Goal: Transaction & Acquisition: Book appointment/travel/reservation

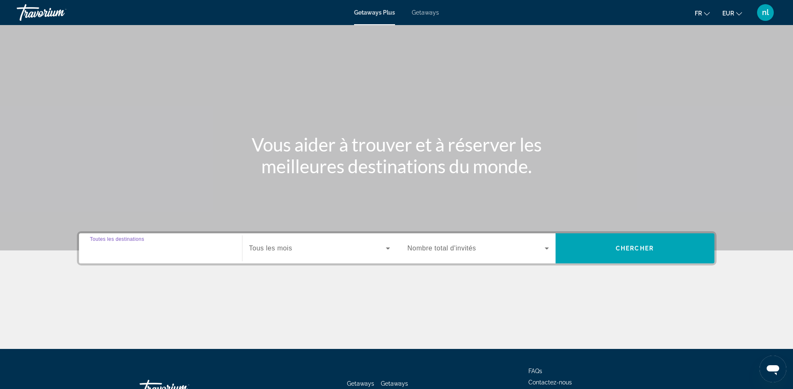
click at [184, 249] on input "Destination Toutes les destinations" at bounding box center [160, 249] width 141 height 10
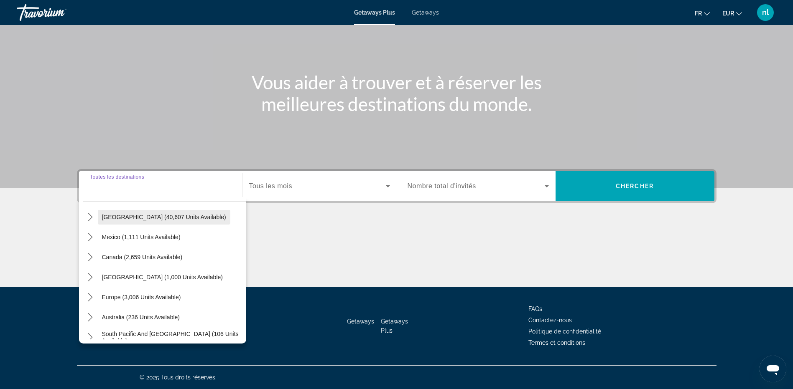
scroll to position [42, 0]
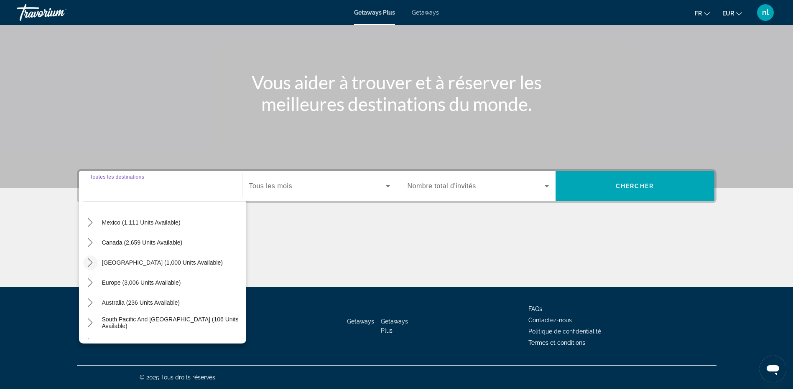
click at [87, 266] on icon "Toggle Caribbean & Atlantic Islands (1,000 units available) submenu" at bounding box center [90, 263] width 8 height 8
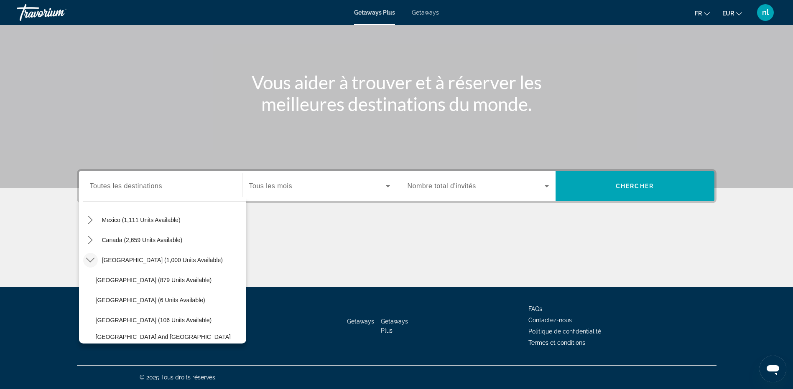
scroll to position [33, 0]
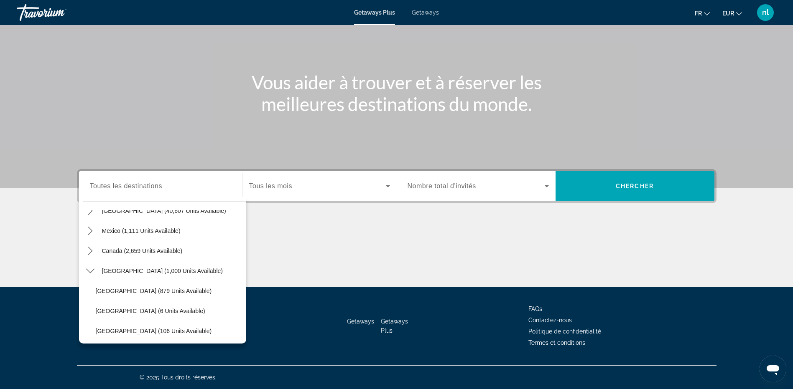
click at [264, 106] on h1 "Vous aider à trouver et à réserver les meilleures destinations du monde." at bounding box center [396, 92] width 313 height 43
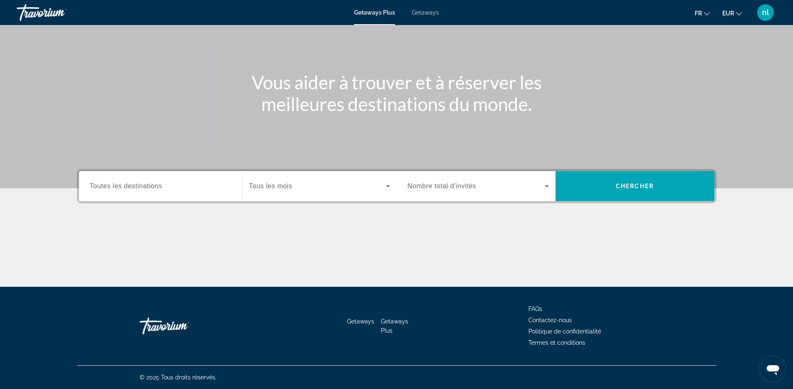
click at [420, 13] on span "Getaways" at bounding box center [425, 12] width 27 height 7
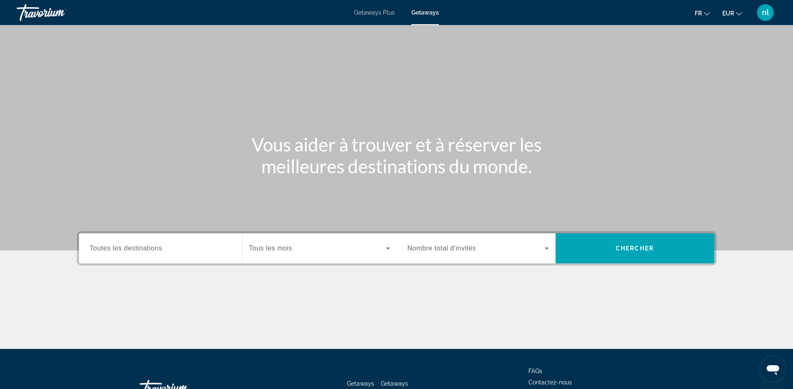
click at [136, 249] on span "Toutes les destinations" at bounding box center [126, 248] width 72 height 7
click at [136, 249] on input "Destination Toutes les destinations" at bounding box center [160, 249] width 141 height 10
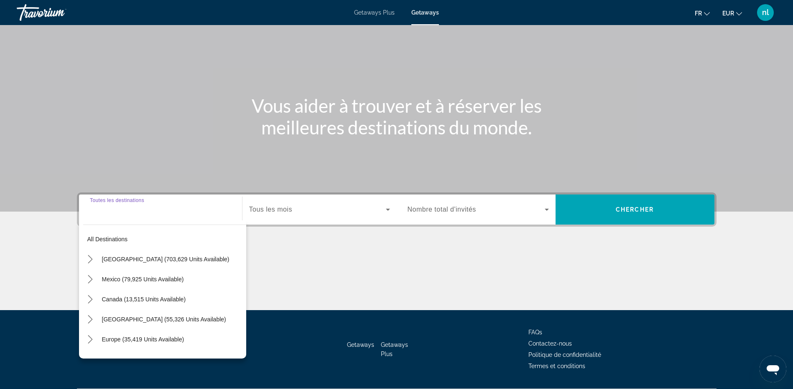
scroll to position [62, 0]
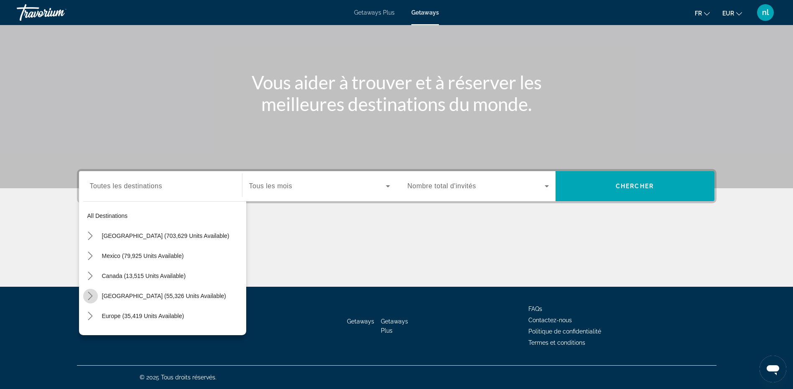
click at [91, 295] on icon "Toggle Caribbean & Atlantic Islands (55,326 units available) submenu" at bounding box center [90, 296] width 5 height 8
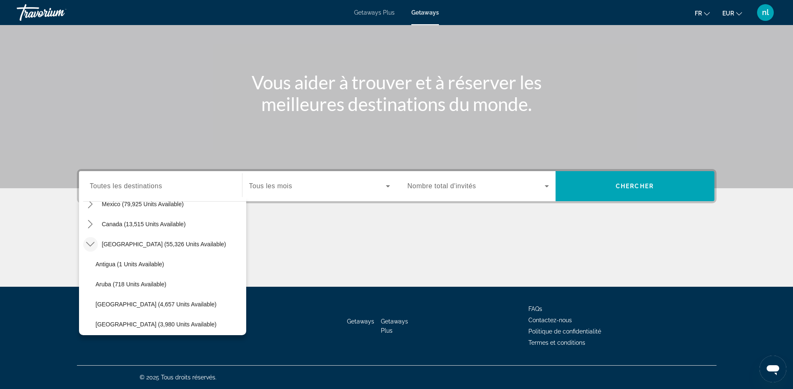
scroll to position [43, 0]
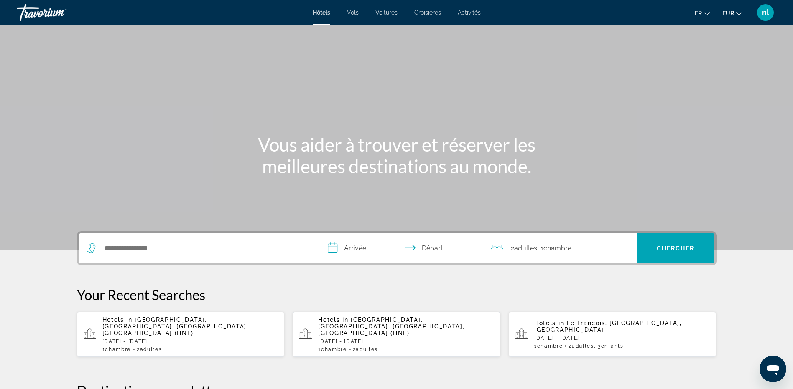
click at [200, 239] on div "Search widget" at bounding box center [198, 249] width 223 height 30
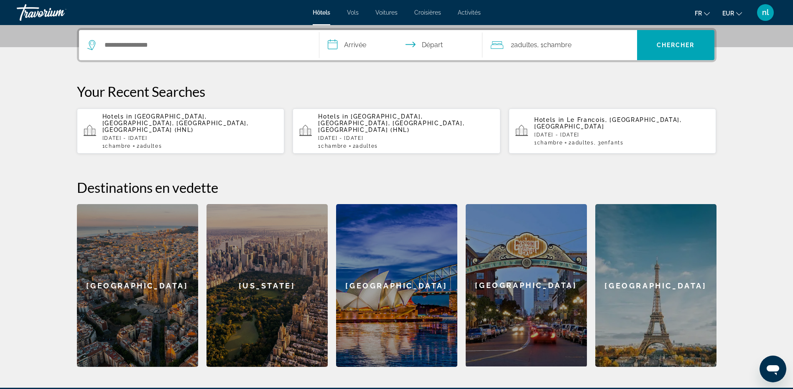
scroll to position [204, 0]
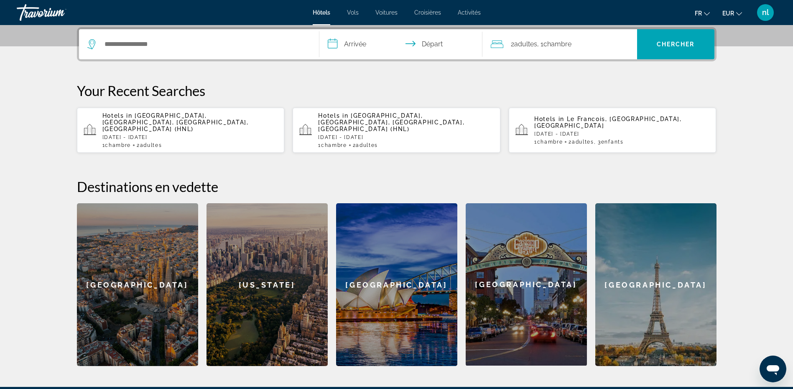
click at [556, 131] on p "Sun, 15 Feb - Sun, 22 Feb" at bounding box center [621, 134] width 175 height 6
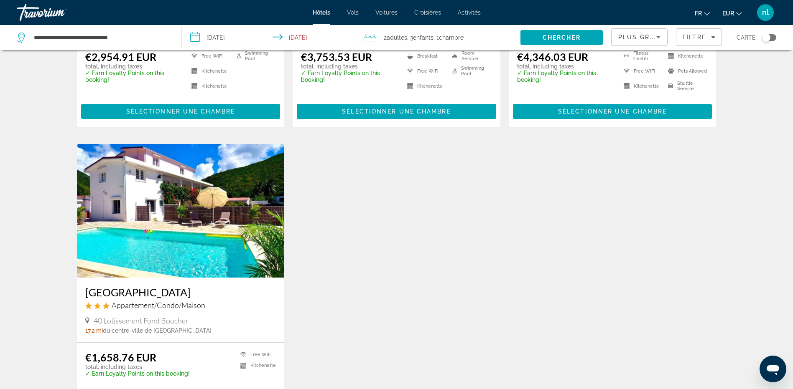
scroll to position [251, 0]
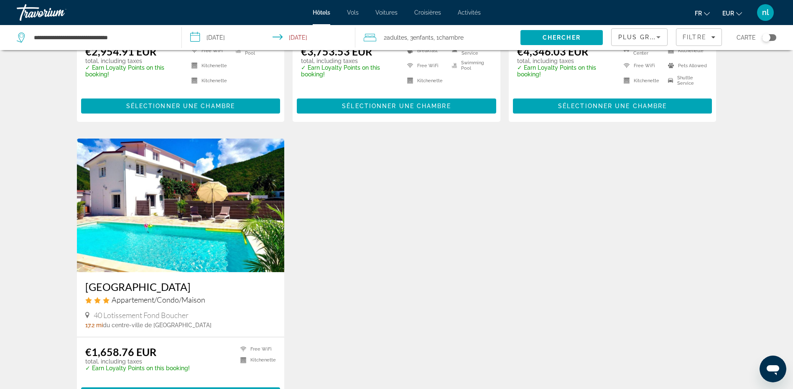
click at [208, 200] on img "Main content" at bounding box center [181, 206] width 208 height 134
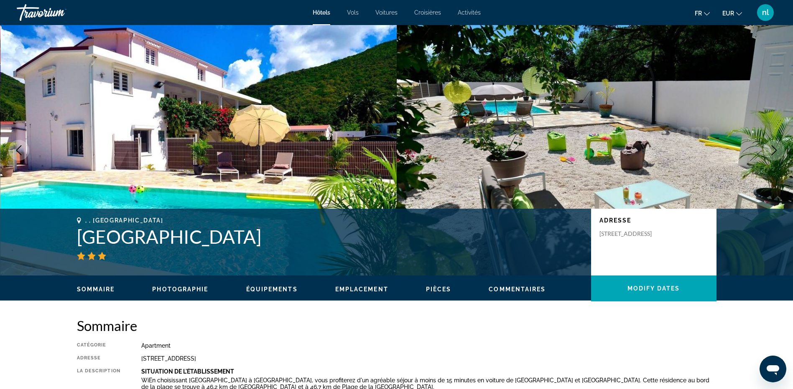
click at [775, 150] on icon "Next image" at bounding box center [774, 150] width 10 height 10
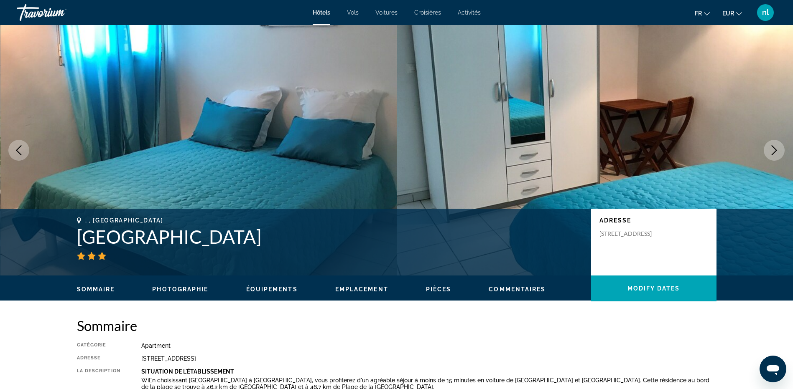
click at [776, 151] on icon "Next image" at bounding box center [774, 150] width 10 height 10
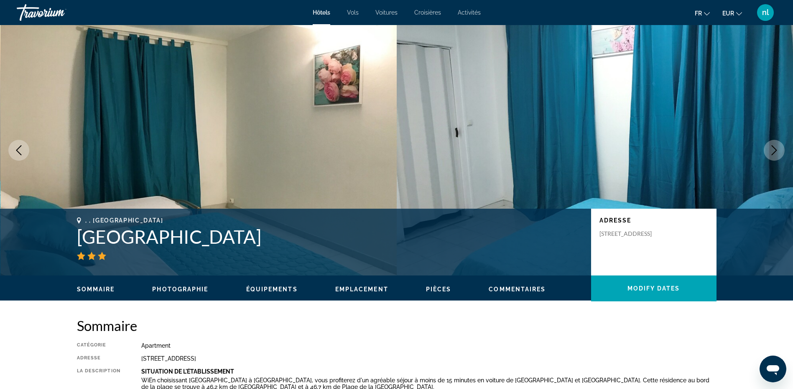
click at [775, 151] on icon "Next image" at bounding box center [774, 150] width 10 height 10
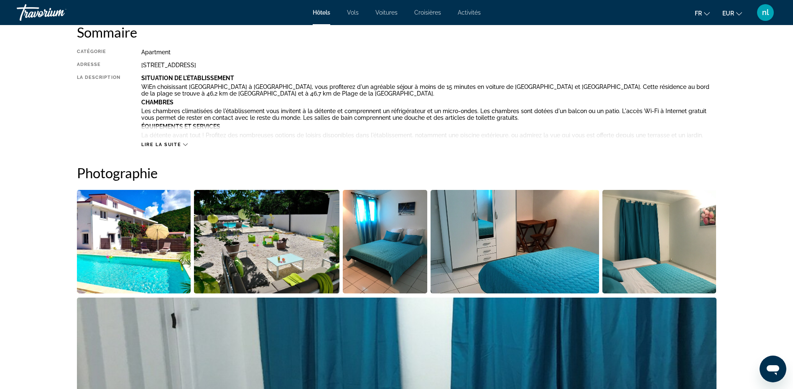
scroll to position [292, 0]
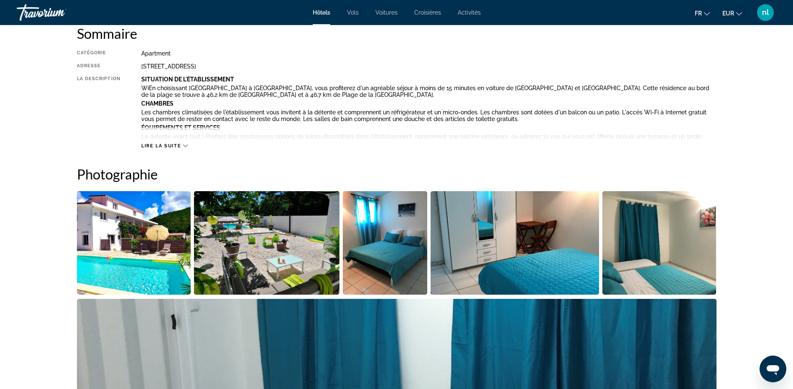
click at [175, 143] on span "Lire la suite" at bounding box center [161, 145] width 40 height 5
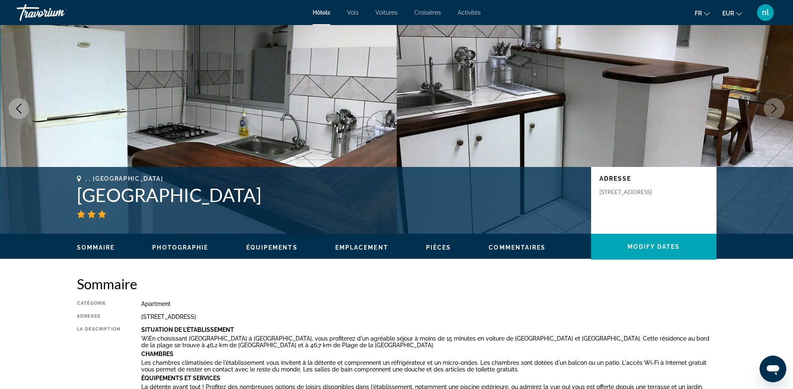
scroll to position [0, 0]
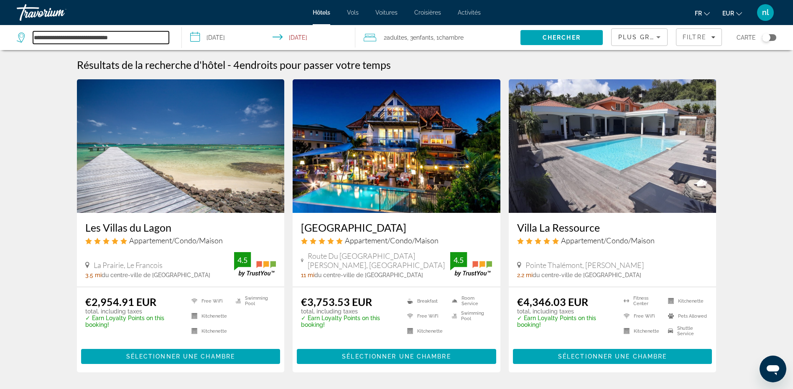
click at [69, 37] on input "**********" at bounding box center [101, 37] width 136 height 13
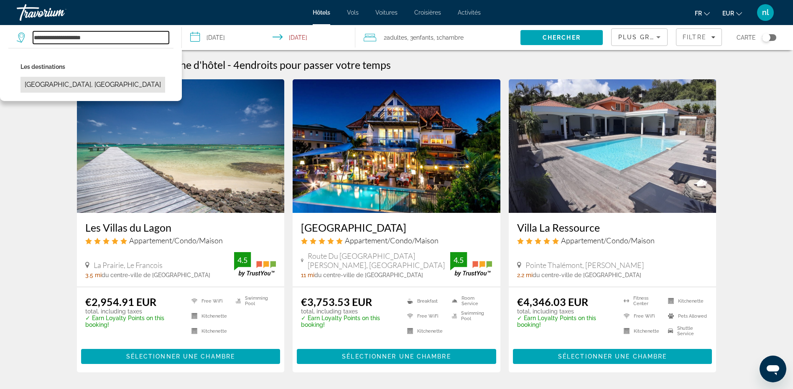
type input "**********"
click at [89, 86] on button "Martinique, Martinique" at bounding box center [92, 85] width 145 height 16
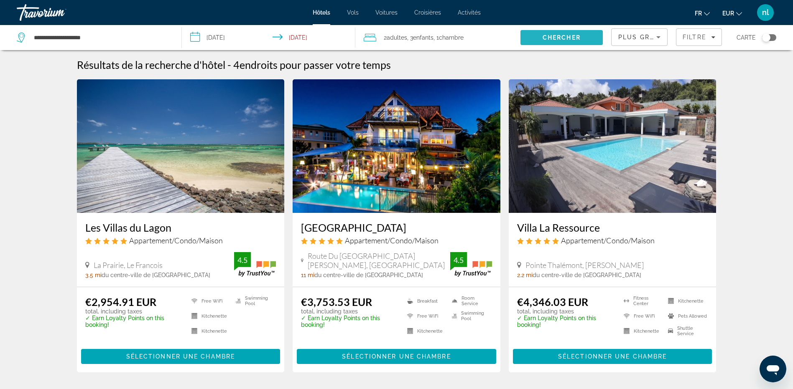
click at [583, 32] on span "Search" at bounding box center [561, 38] width 82 height 20
click at [215, 36] on input "**********" at bounding box center [270, 39] width 177 height 28
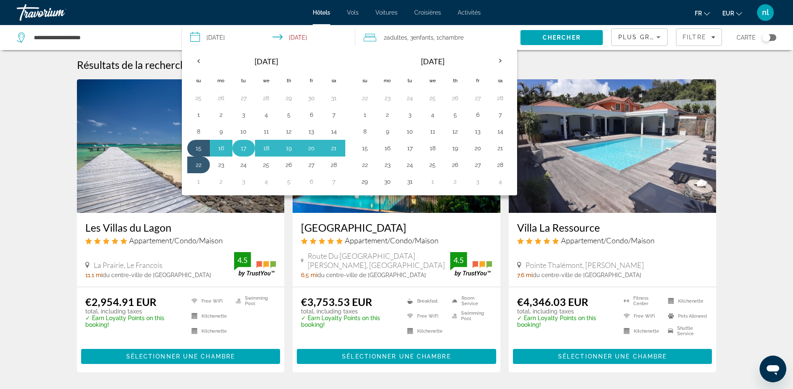
click at [241, 148] on button "17" at bounding box center [243, 148] width 13 height 12
click at [248, 168] on button "24" at bounding box center [243, 165] width 13 height 12
type input "**********"
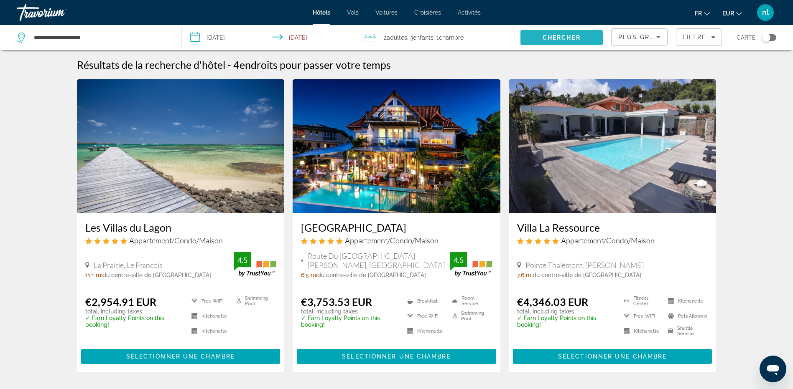
click at [585, 33] on span "Search" at bounding box center [561, 38] width 82 height 20
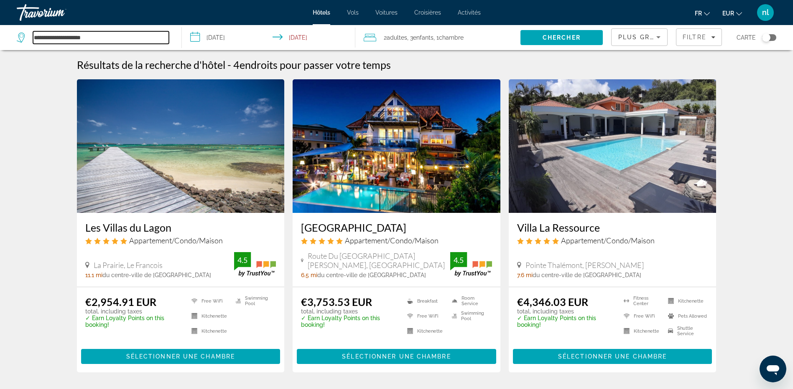
click at [162, 36] on input "**********" at bounding box center [101, 37] width 136 height 13
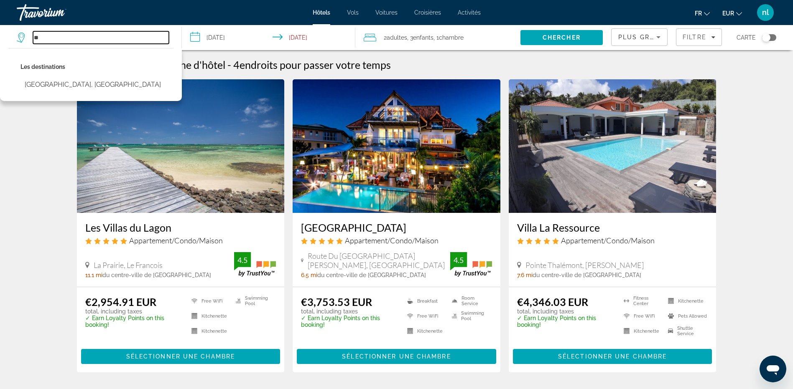
type input "*"
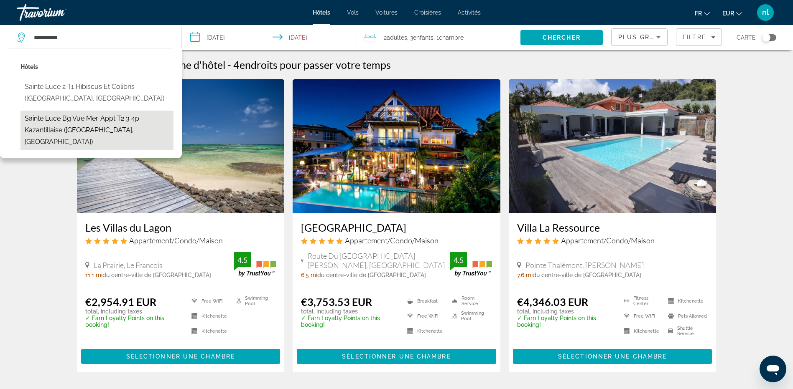
click at [81, 117] on button "Sainte Luce Bg vue mer. Appt T2 3 4p Kazantillaise (Sainte-Luce, MQ)" at bounding box center [96, 130] width 153 height 39
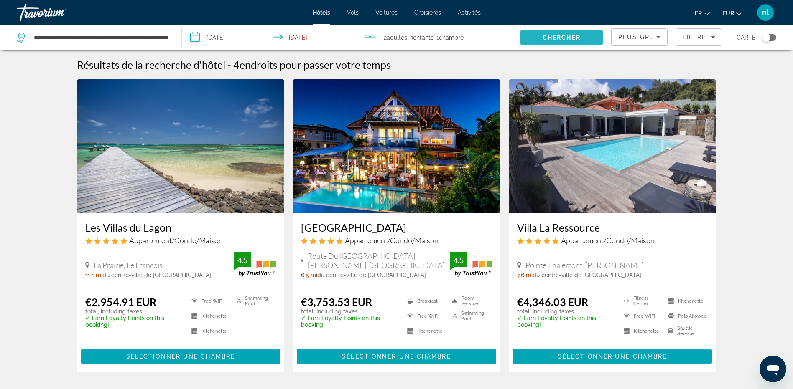
click at [560, 36] on span "Chercher" at bounding box center [561, 37] width 38 height 7
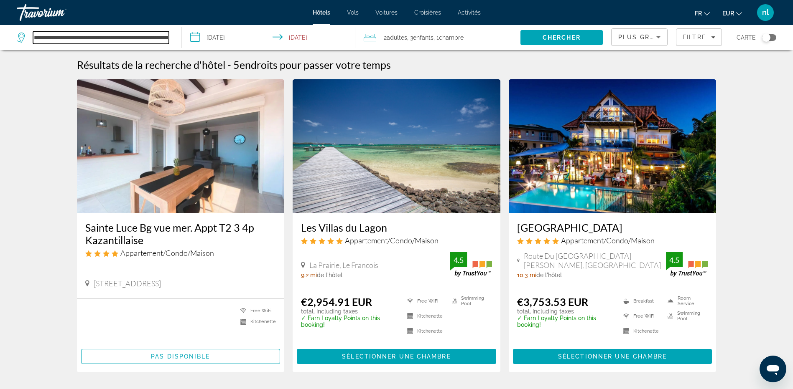
click at [143, 40] on input "**********" at bounding box center [101, 37] width 136 height 13
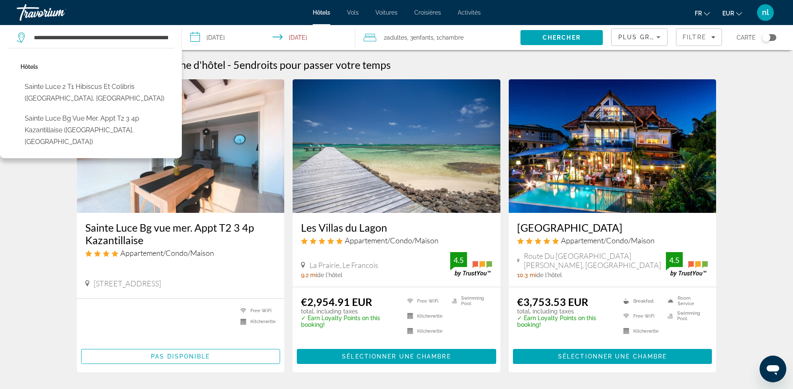
click at [48, 97] on button "Sainte Luce 2 T1 Hibiscus Et Colibris (Sainte-Luce, MQ)" at bounding box center [96, 93] width 153 height 28
type input "**********"
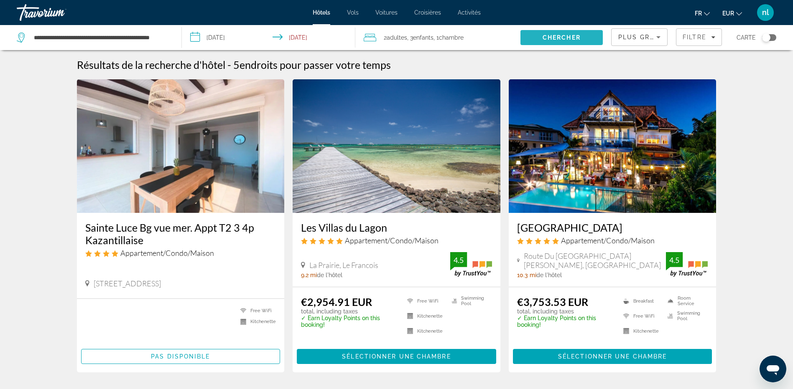
click at [572, 34] on button "Chercher" at bounding box center [561, 37] width 82 height 15
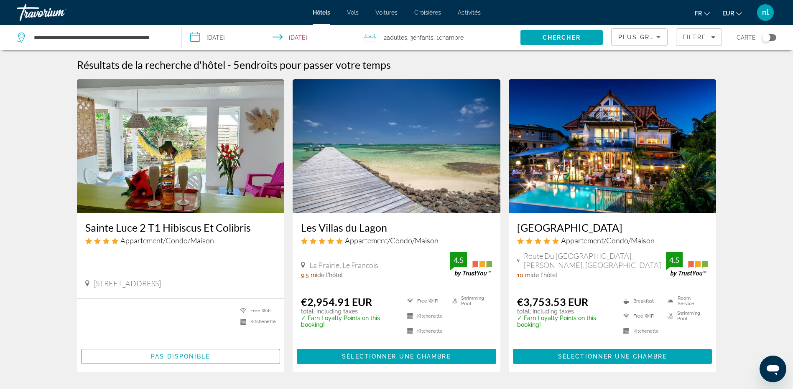
click at [378, 200] on img "Main content" at bounding box center [396, 146] width 208 height 134
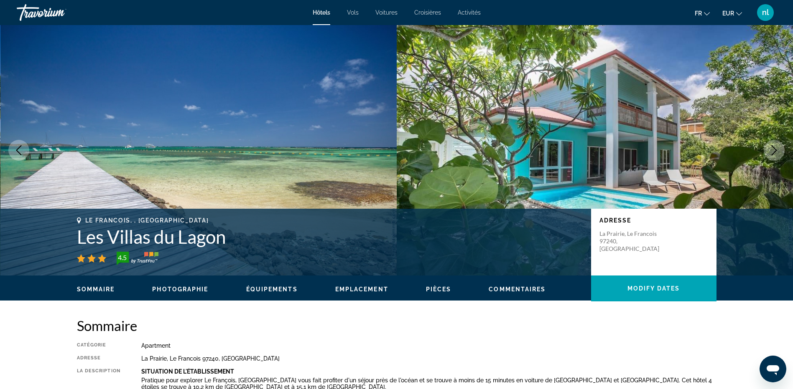
click at [770, 150] on icon "Next image" at bounding box center [774, 150] width 10 height 10
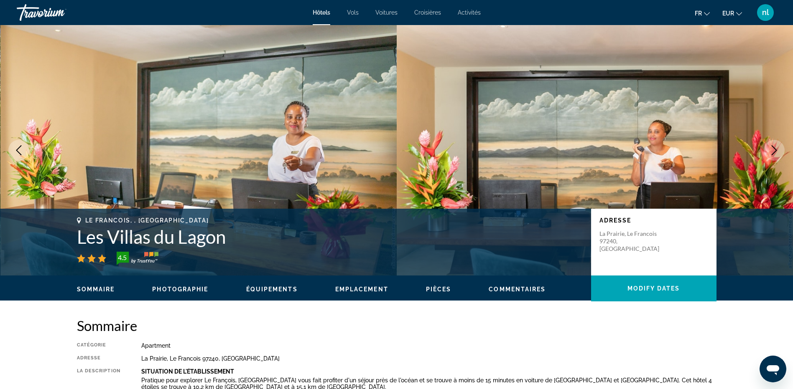
click at [770, 150] on icon "Next image" at bounding box center [774, 150] width 10 height 10
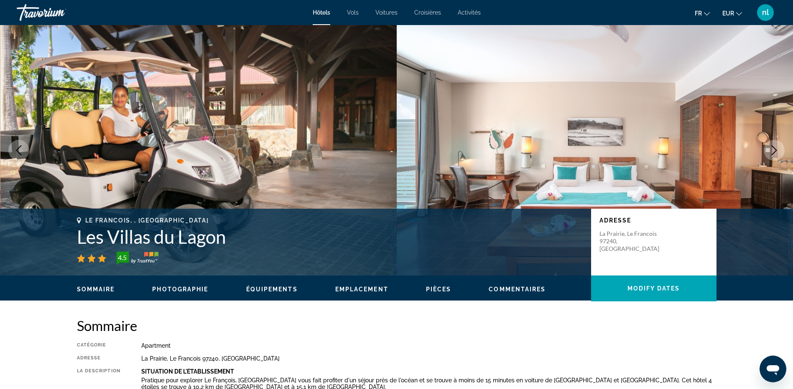
click at [770, 150] on icon "Next image" at bounding box center [774, 150] width 10 height 10
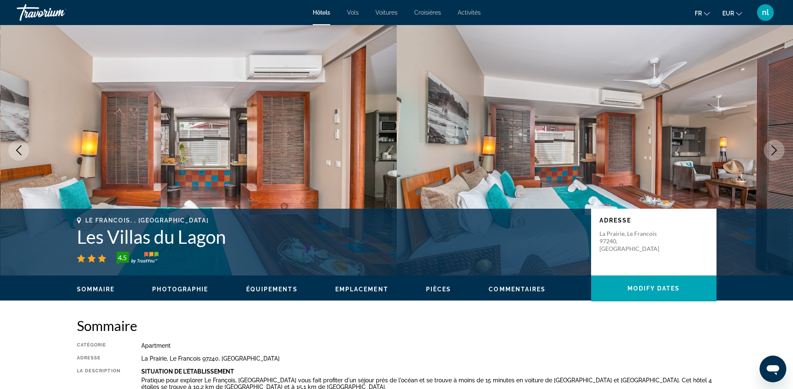
click at [766, 151] on button "Next image" at bounding box center [773, 150] width 21 height 21
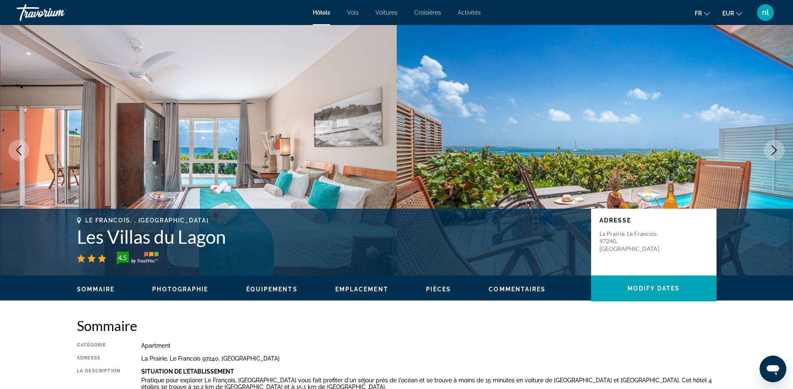
click at [766, 151] on button "Next image" at bounding box center [773, 150] width 21 height 21
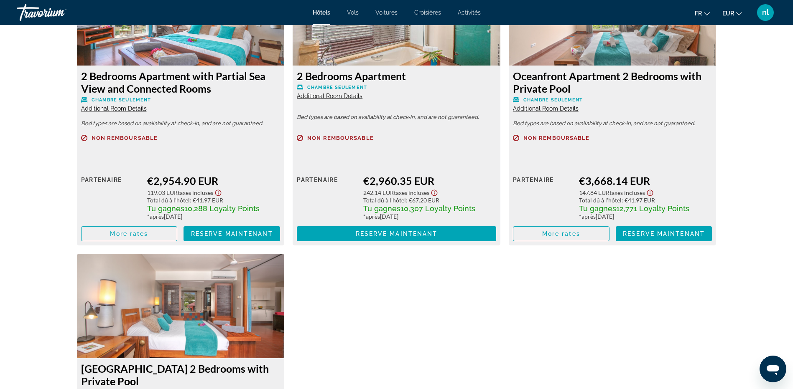
scroll to position [1086, 0]
